Goal: Task Accomplishment & Management: Manage account settings

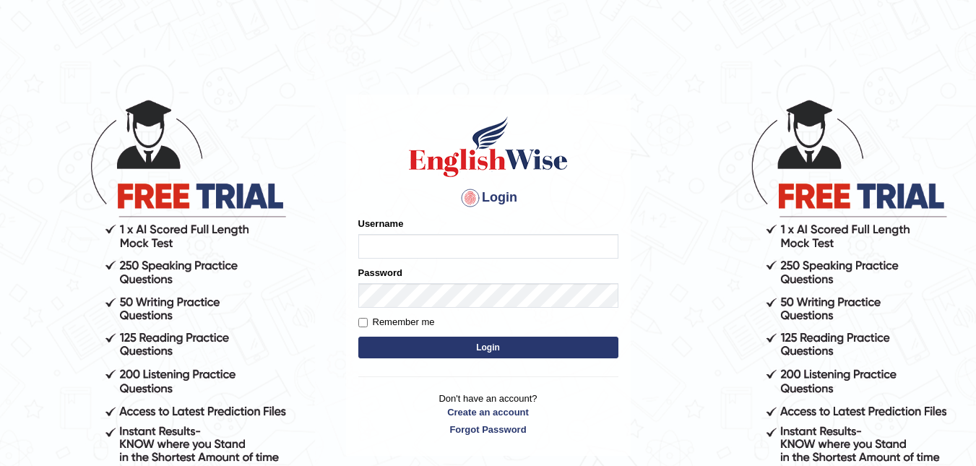
click at [370, 240] on input "Username" at bounding box center [488, 246] width 260 height 25
type input "[PERSON_NAME]"
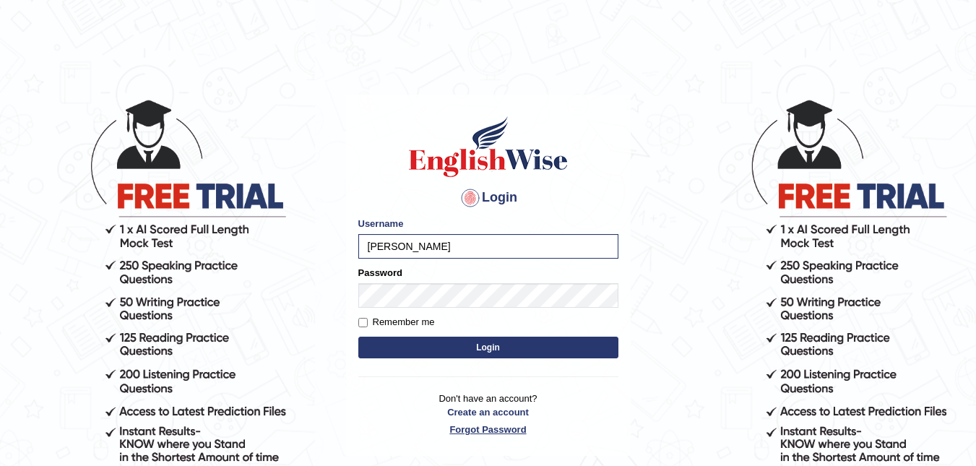
click at [502, 425] on link "Forgot Password" at bounding box center [488, 429] width 260 height 14
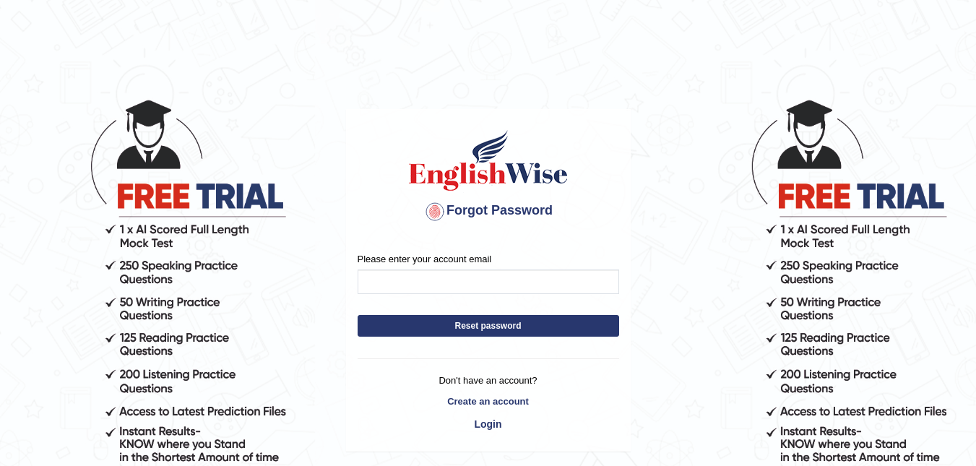
click at [508, 327] on button "Reset password" at bounding box center [487, 326] width 261 height 22
